Goal: Use online tool/utility: Use online tool/utility

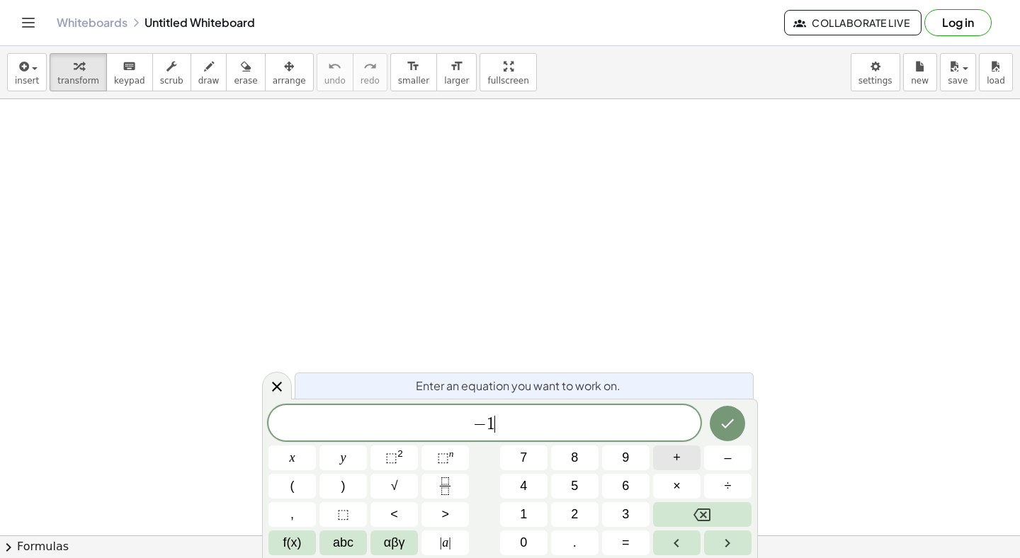
click at [676, 459] on span "+" at bounding box center [677, 457] width 8 height 19
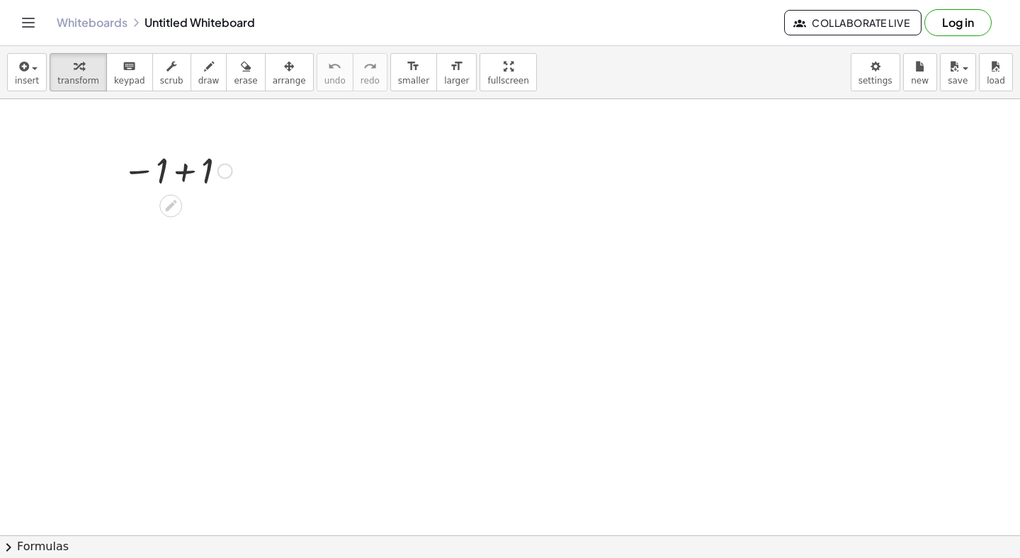
click at [227, 177] on div at bounding box center [225, 172] width 16 height 16
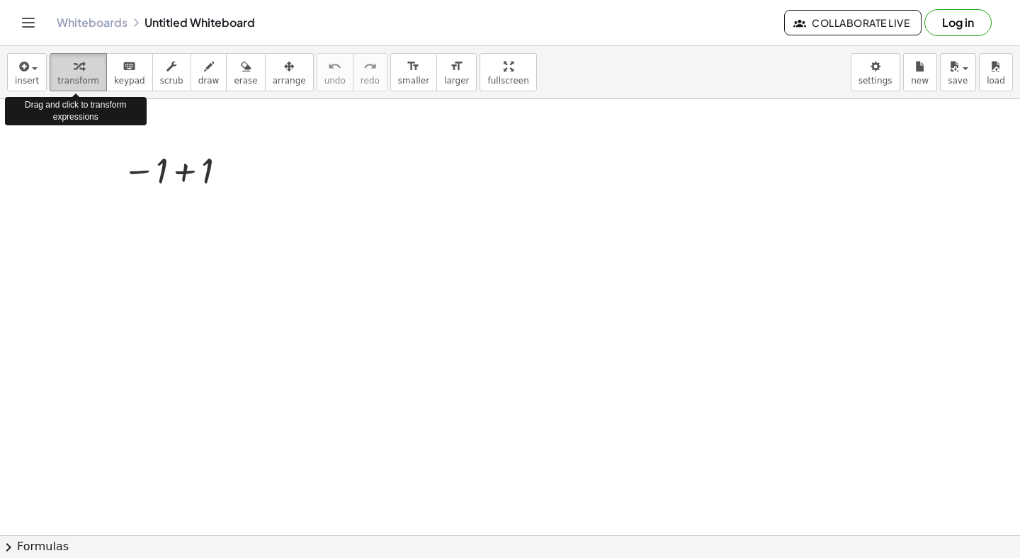
click at [68, 73] on div "button" at bounding box center [78, 65] width 42 height 17
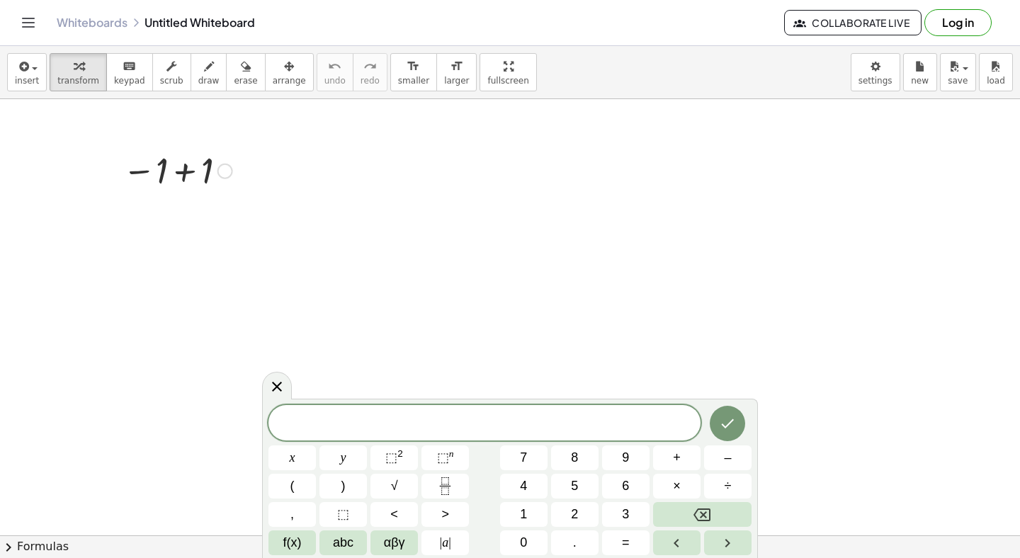
click at [198, 176] on div at bounding box center [177, 170] width 124 height 47
click at [199, 215] on div "Fix a mistake Transform line Copy line as LaTeX Copy derivation as LaTeX Expand…" at bounding box center [198, 218] width 16 height 16
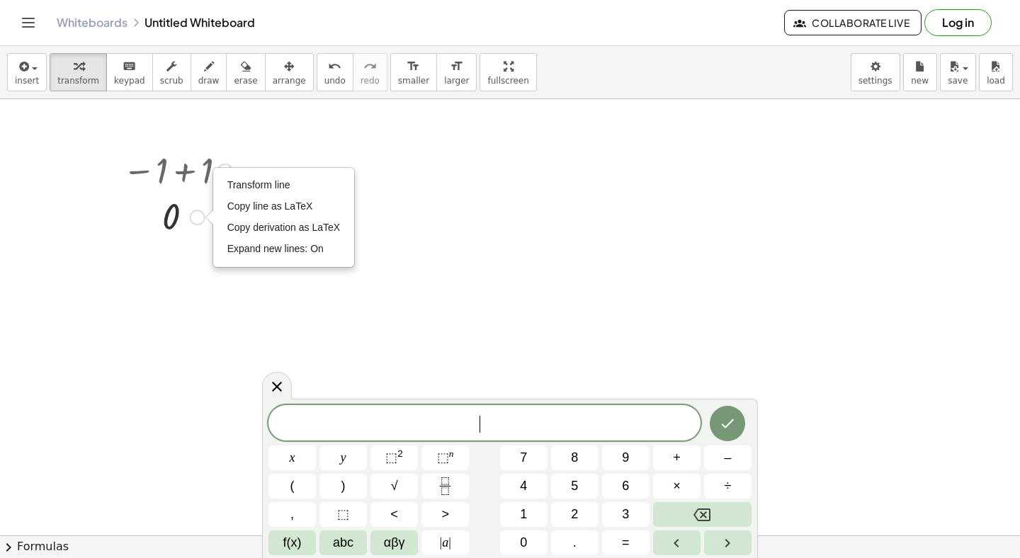
click at [199, 215] on div "Transform line Copy line as LaTeX Copy derivation as LaTeX Expand new lines: On" at bounding box center [198, 218] width 16 height 16
click at [222, 160] on div at bounding box center [177, 170] width 124 height 47
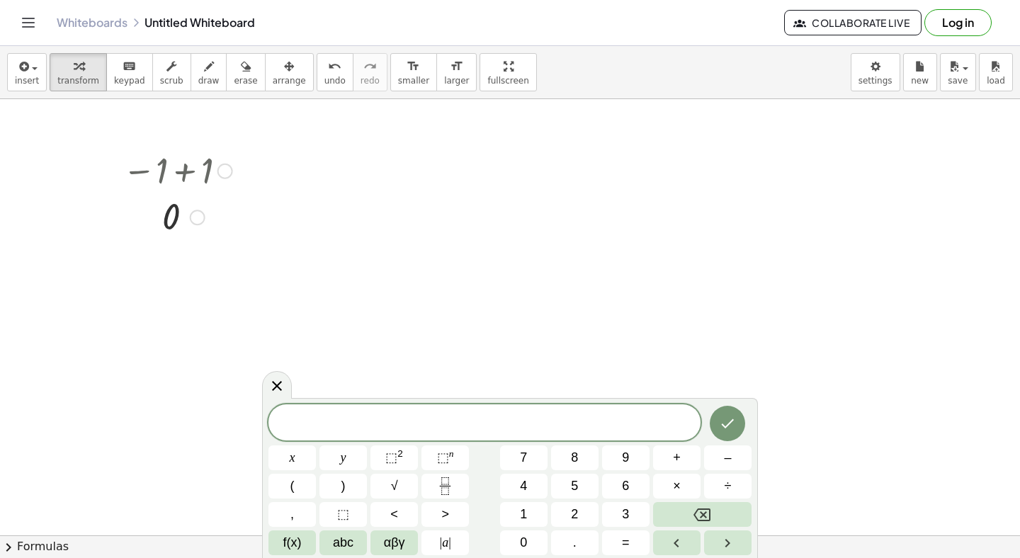
click at [227, 171] on div at bounding box center [225, 172] width 16 height 16
click at [227, 171] on div "Go back to this line Copy line as LaTeX Copy derivation as LaTeX" at bounding box center [225, 172] width 16 height 16
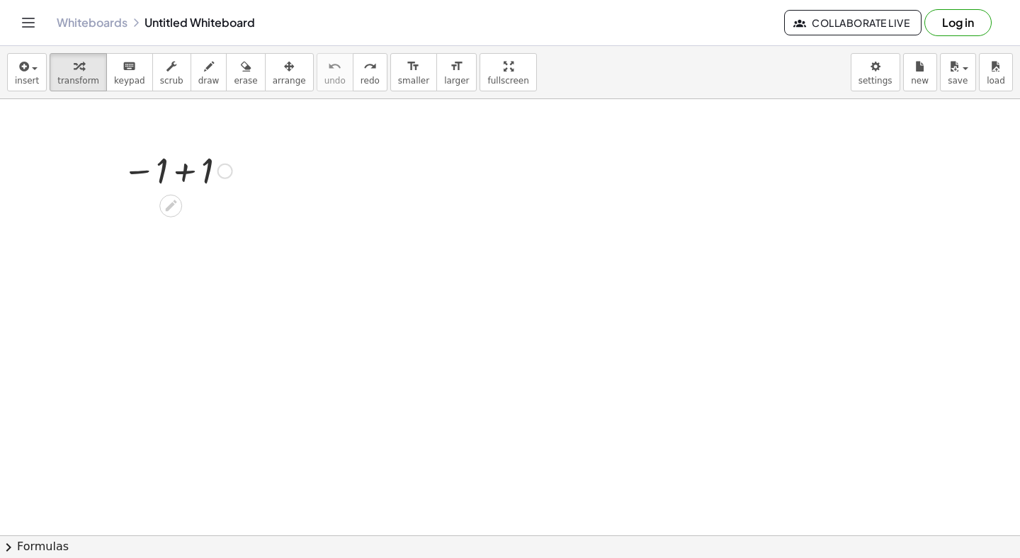
click at [220, 161] on div at bounding box center [177, 170] width 124 height 47
drag, startPoint x: 354, startPoint y: 210, endPoint x: 357, endPoint y: 324, distance: 113.4
